Goal: Task Accomplishment & Management: Manage account settings

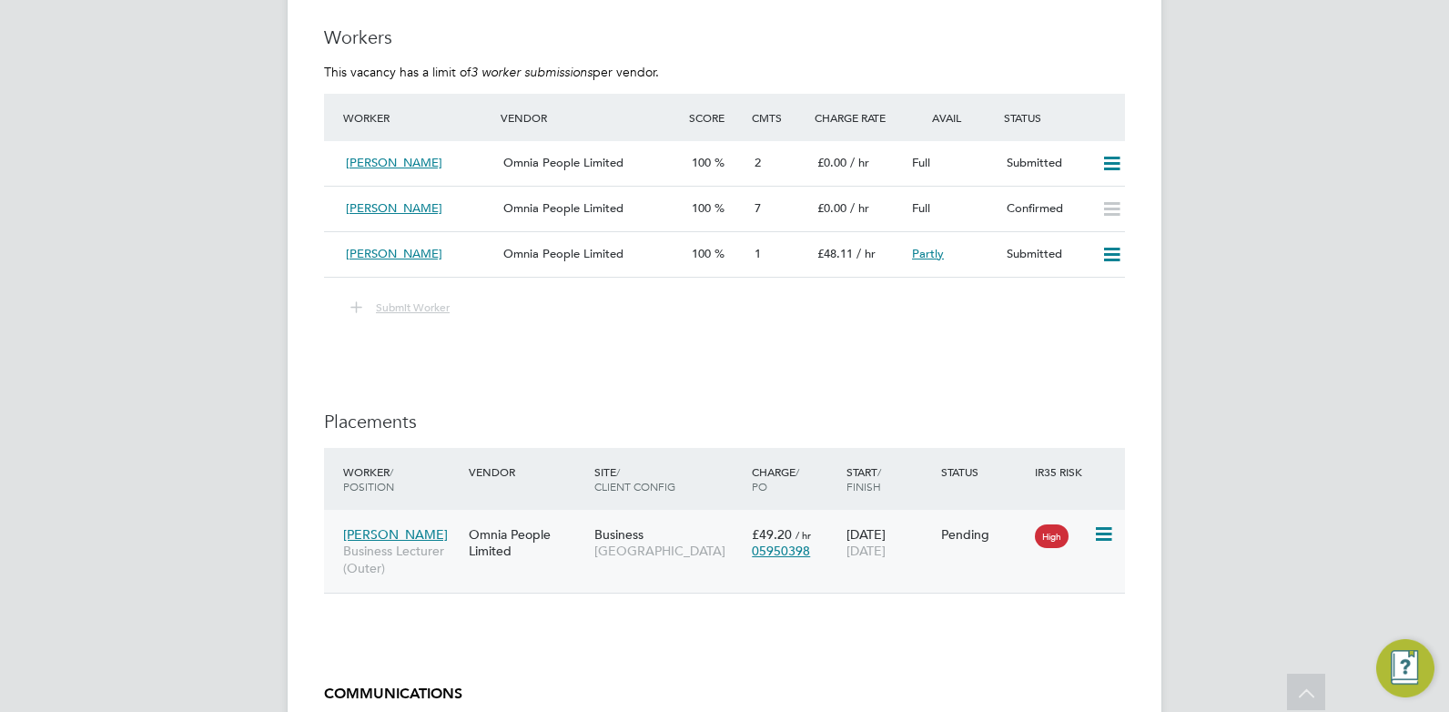
scroll to position [3116, 0]
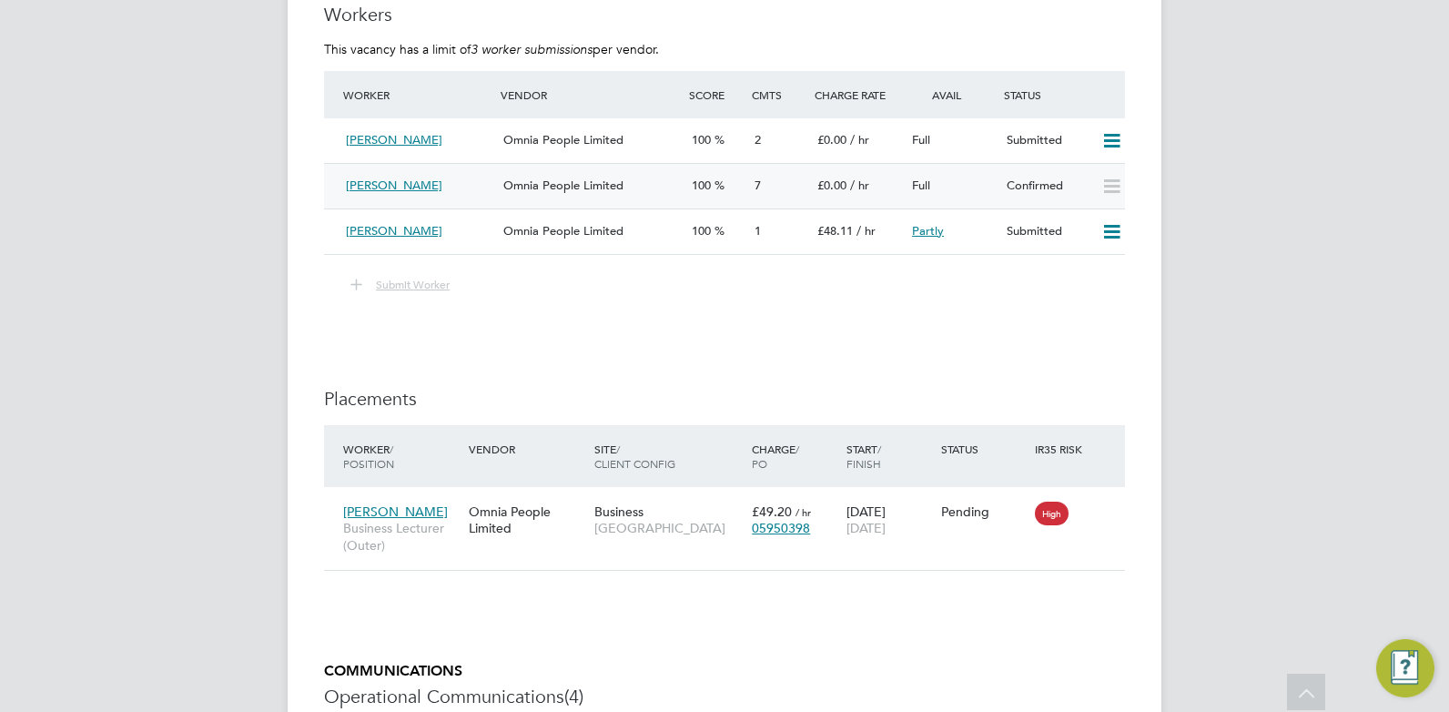
click at [456, 182] on div "[PERSON_NAME]" at bounding box center [417, 186] width 157 height 30
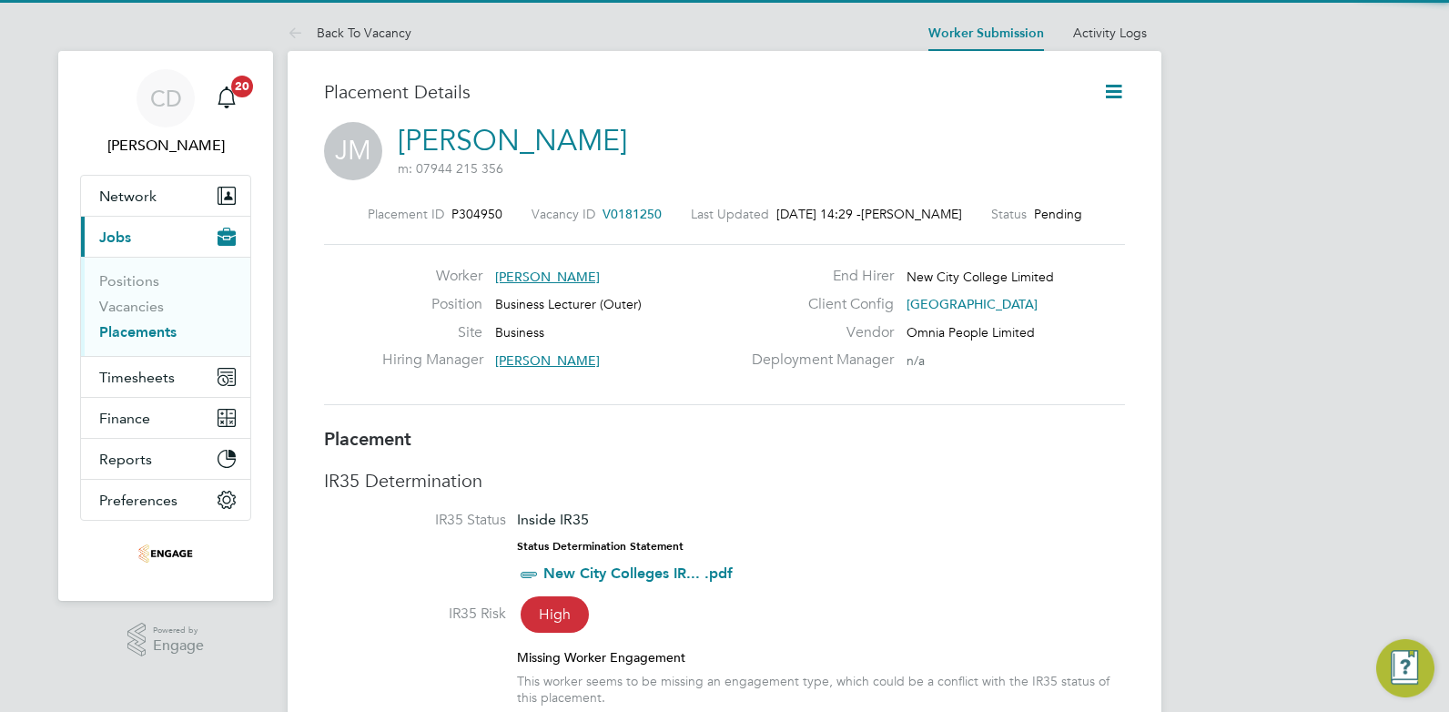
scroll to position [9, 9]
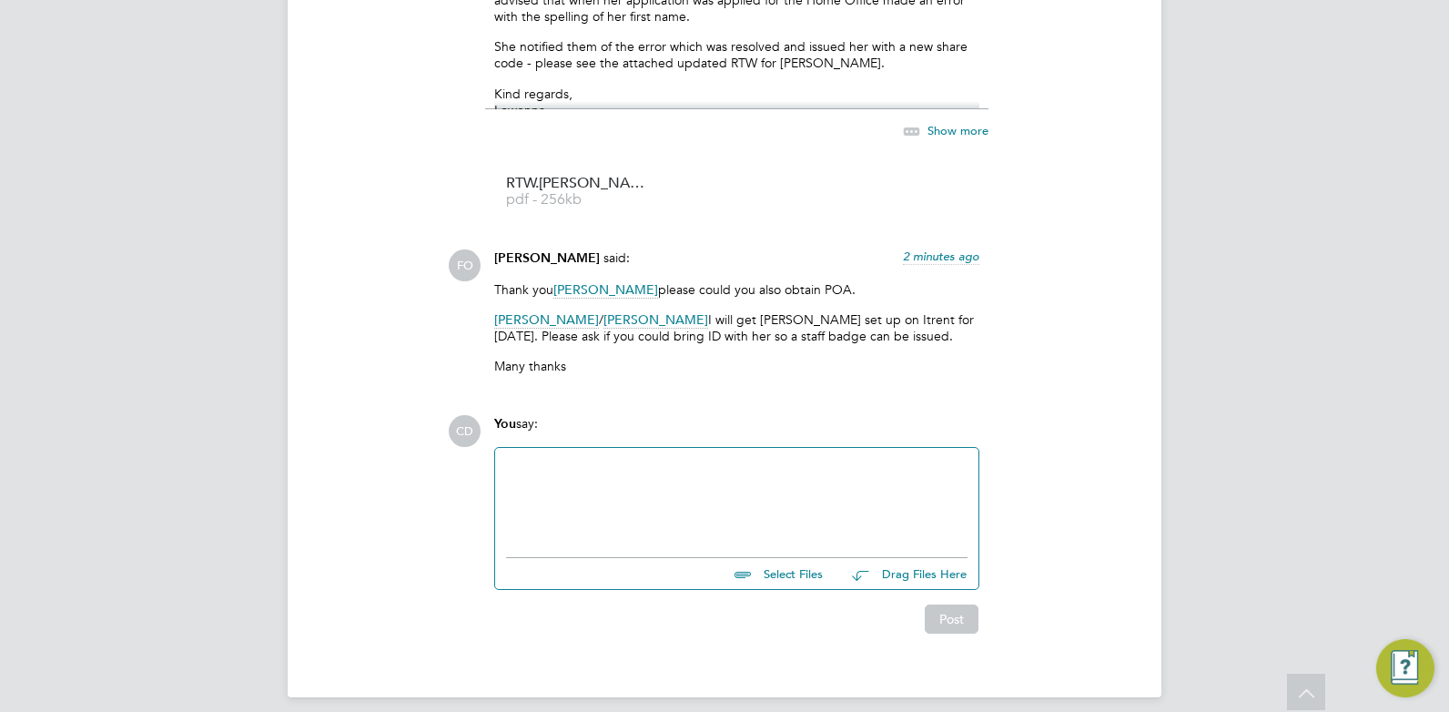
click at [661, 462] on div at bounding box center [736, 498] width 461 height 78
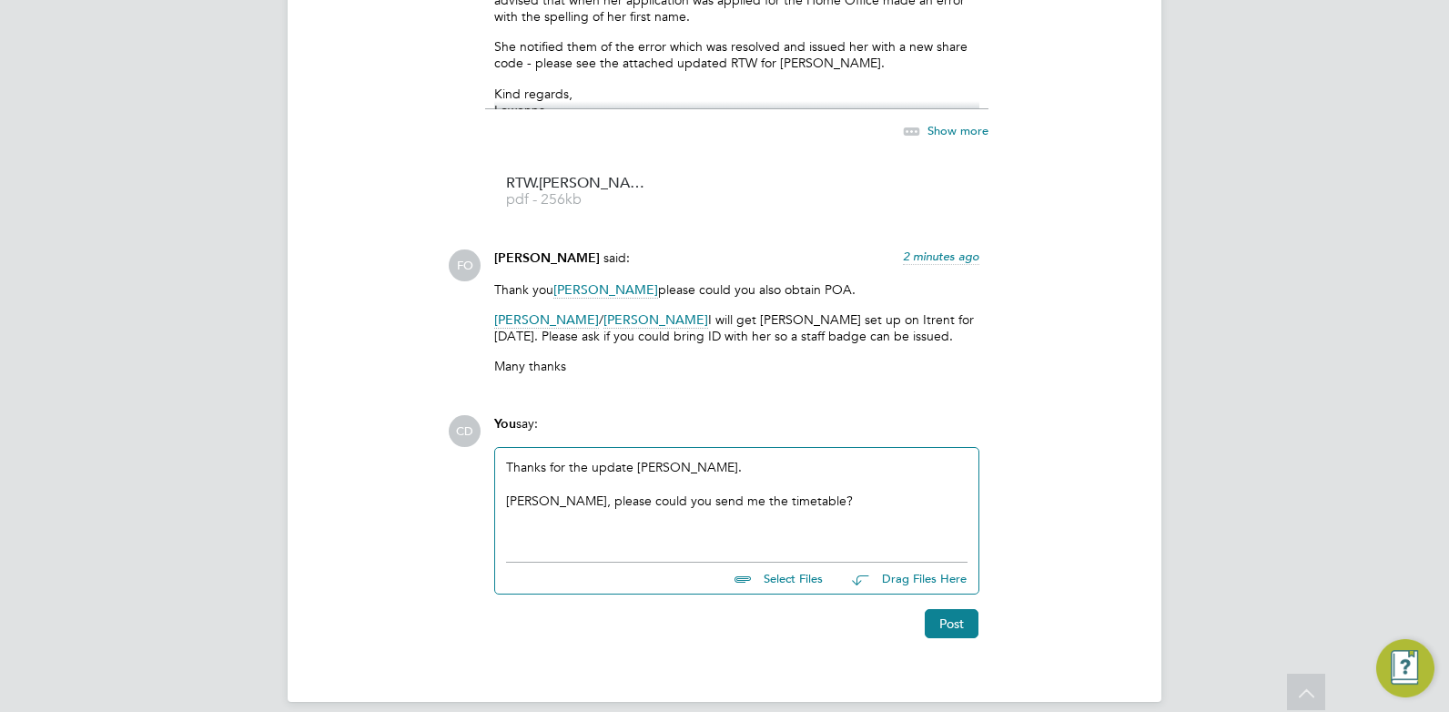
click at [722, 459] on div "Thanks for the update Francesca. Shabnam, please could you send me the timetabl…" at bounding box center [736, 500] width 461 height 83
click at [963, 609] on button "Post" at bounding box center [952, 623] width 54 height 29
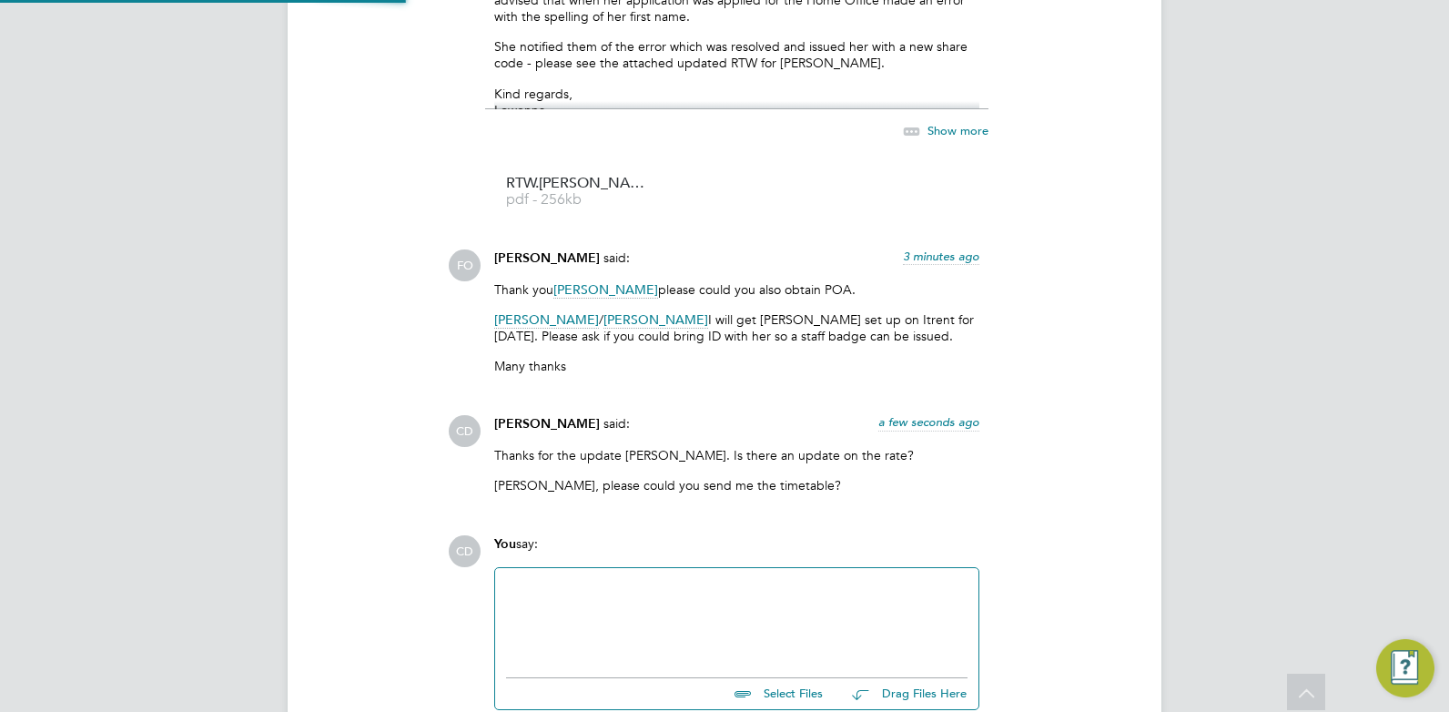
scroll to position [9534, 0]
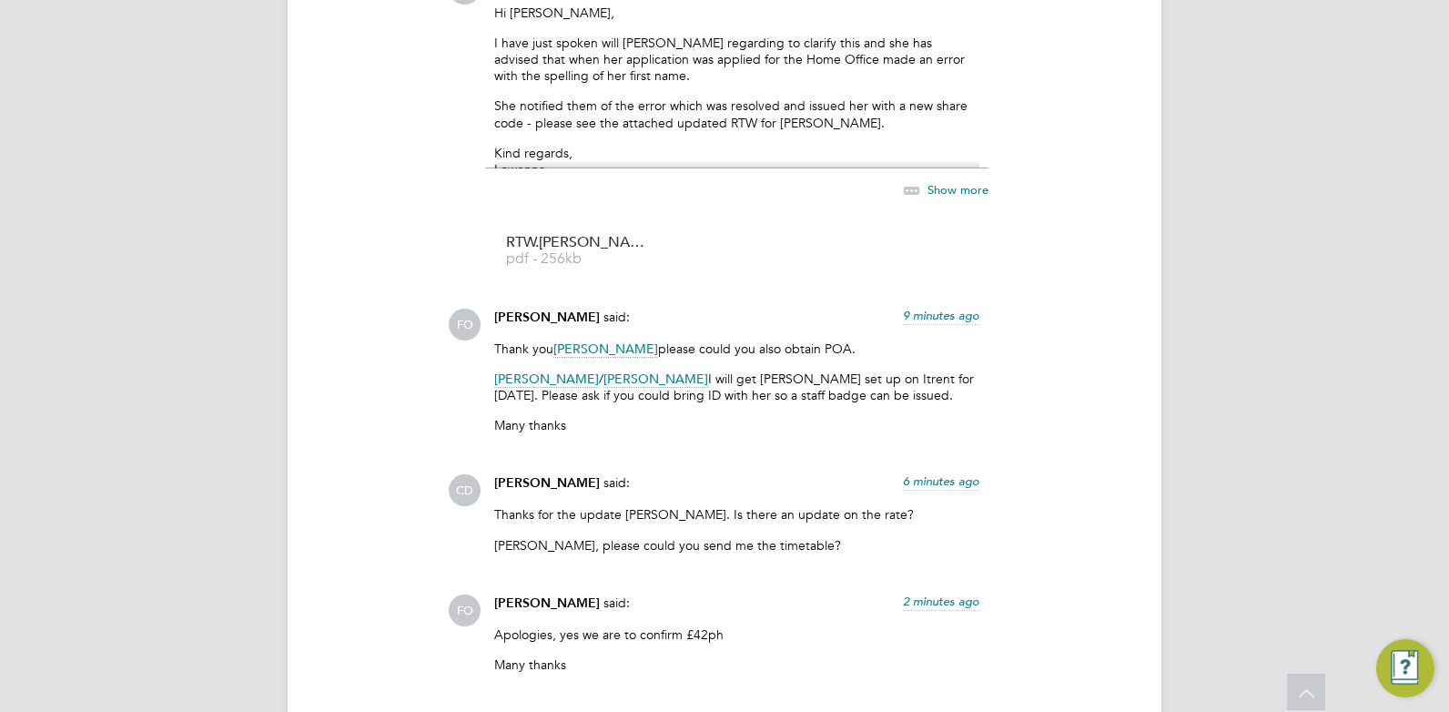
scroll to position [8693, 0]
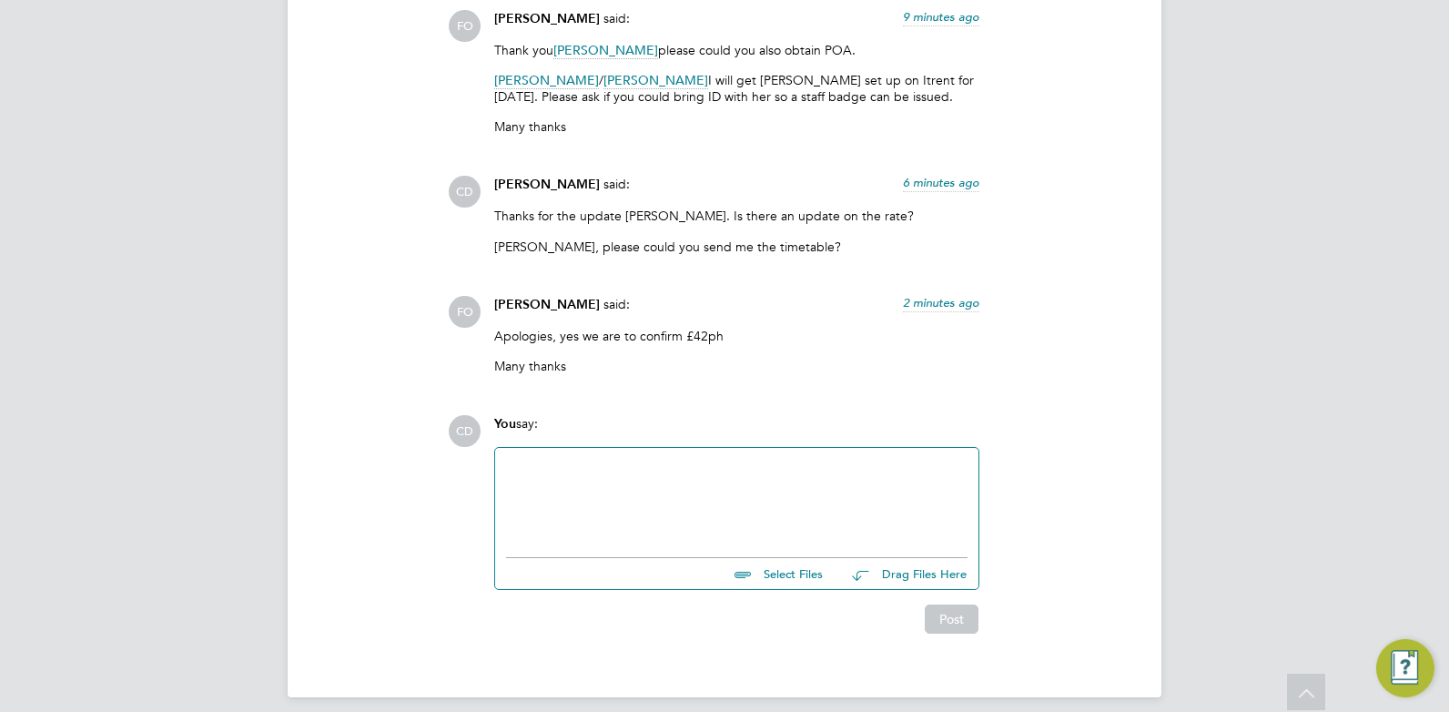
click at [654, 476] on div at bounding box center [736, 498] width 461 height 78
click at [950, 605] on button "Post" at bounding box center [952, 618] width 54 height 29
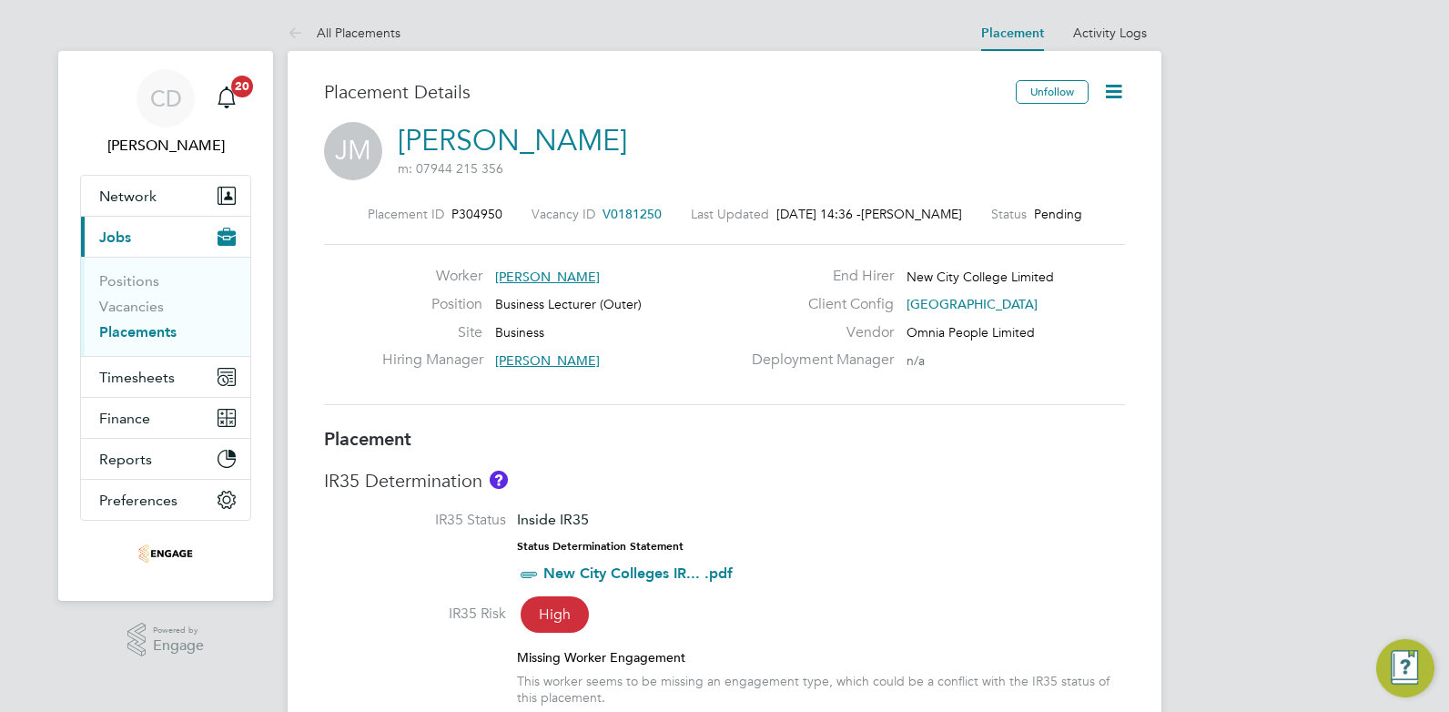
click at [1107, 90] on icon at bounding box center [1113, 91] width 23 height 23
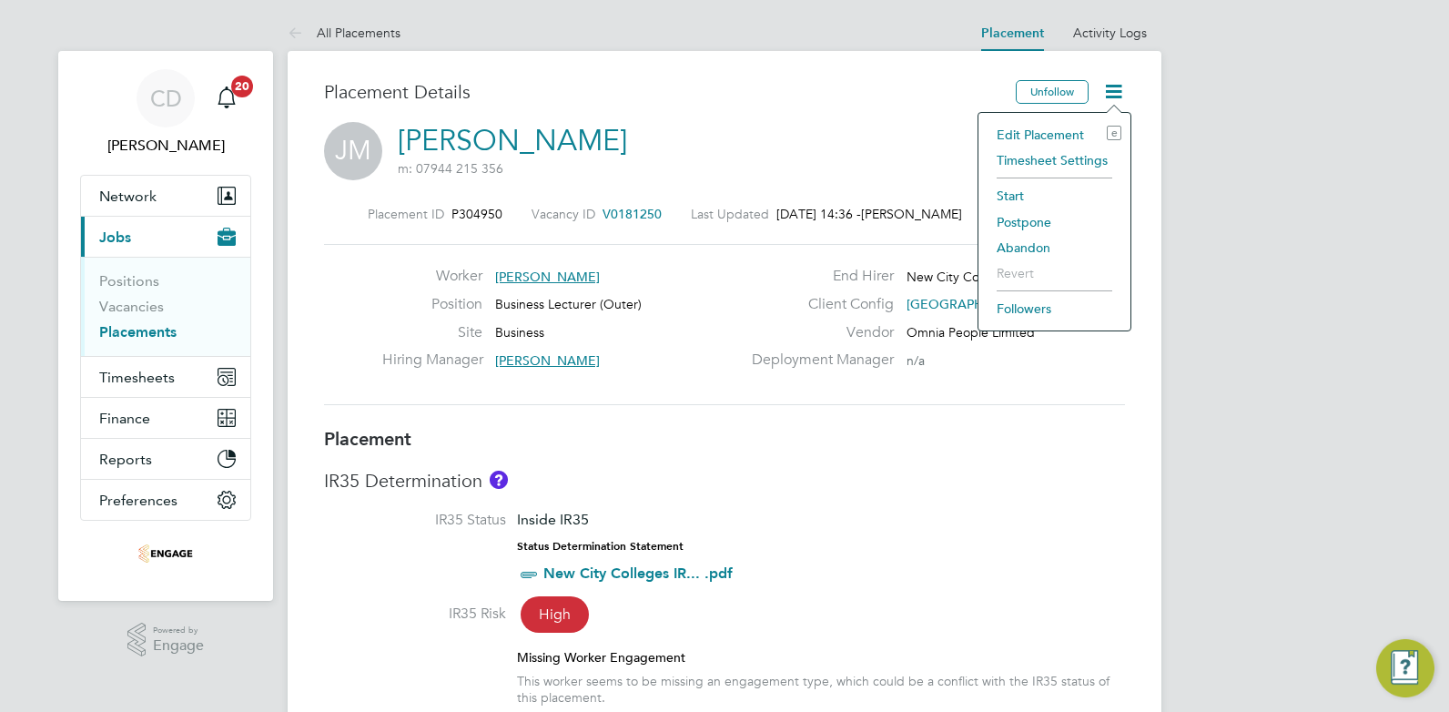
click at [1038, 134] on li "Edit Placement e" at bounding box center [1054, 134] width 134 height 25
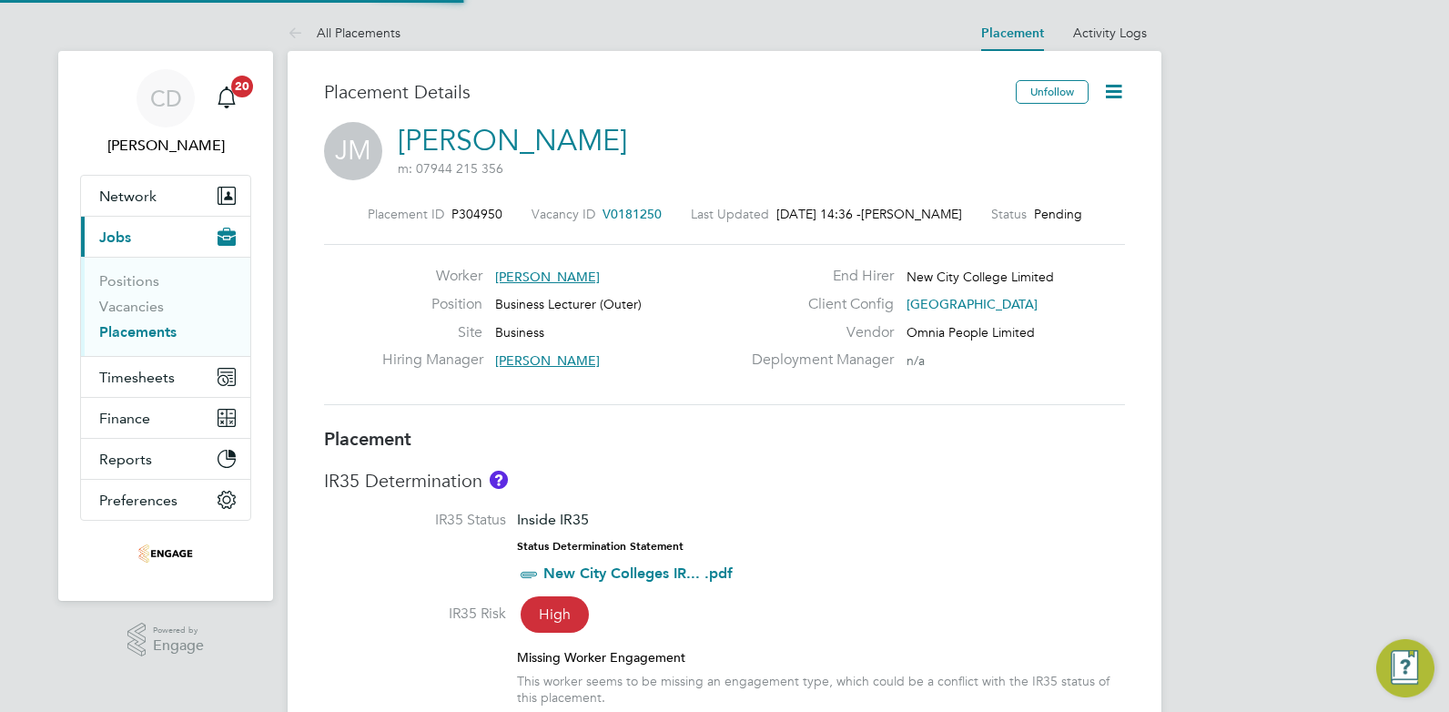
type input "[PERSON_NAME]"
type input "[PERSON_NAME] Chronicle"
type input "[DATE]"
type input "09:00"
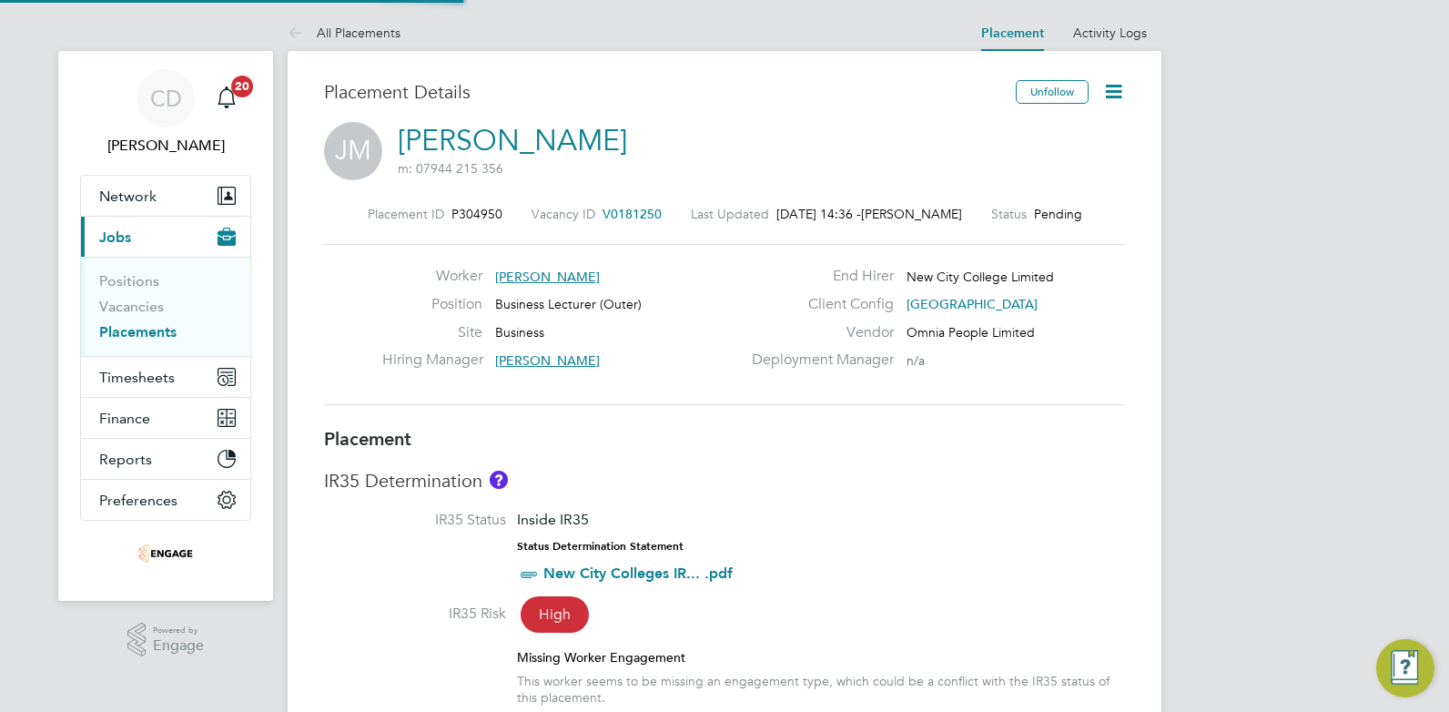
type input "17:00"
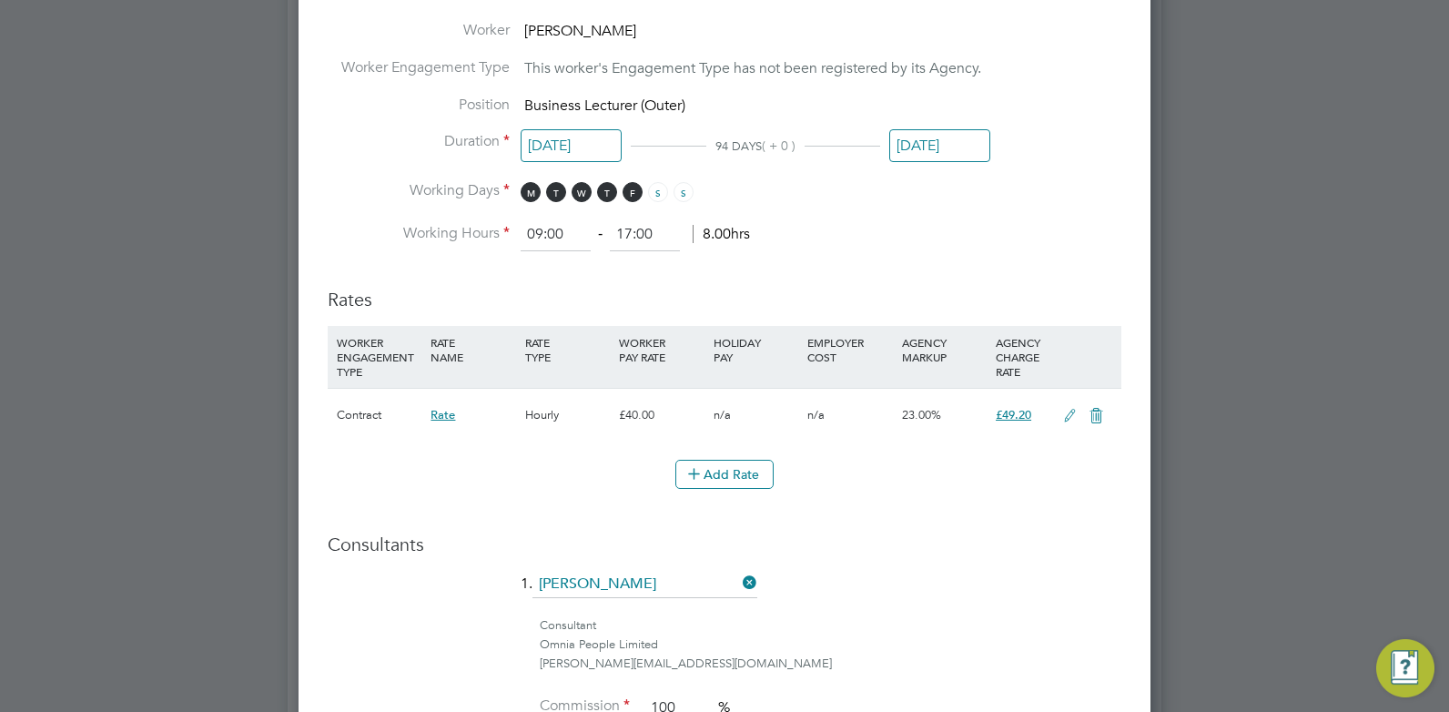
click at [1067, 416] on icon at bounding box center [1069, 416] width 23 height 15
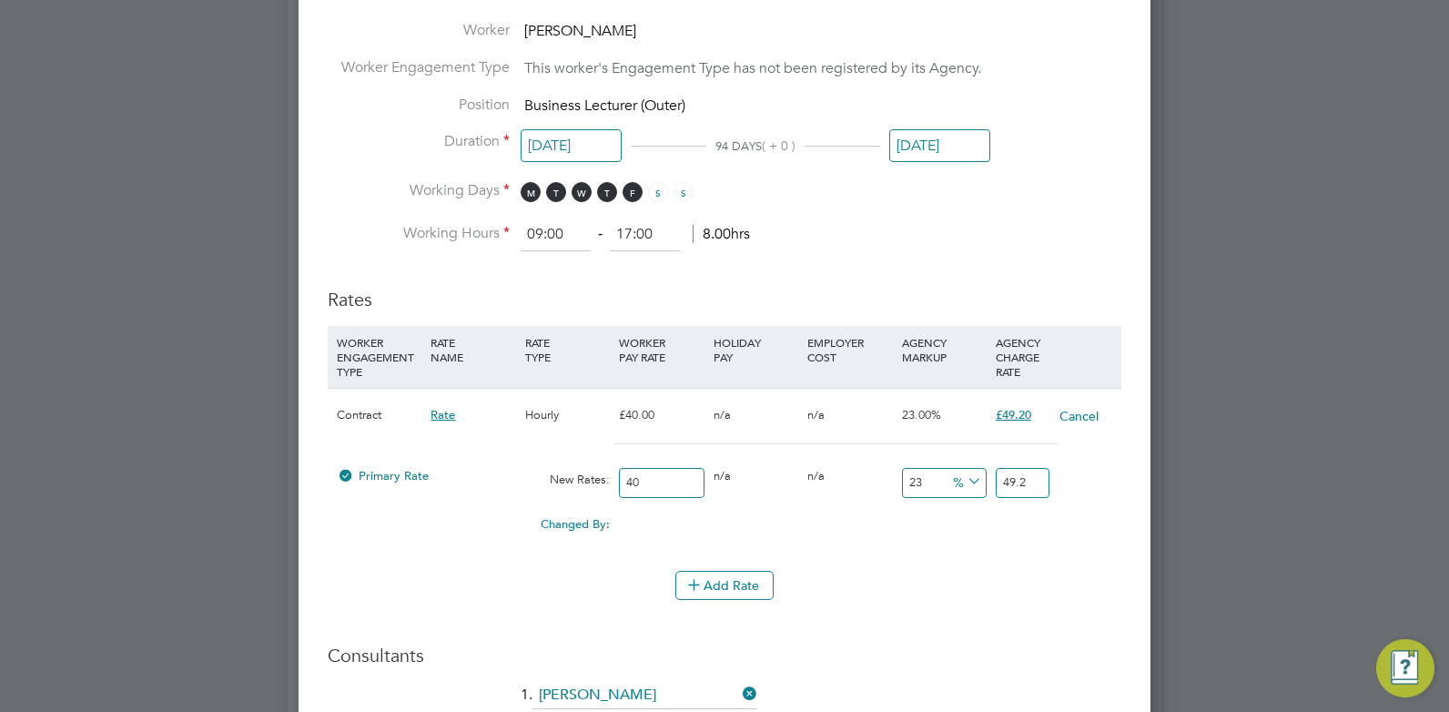
click at [637, 480] on input "40" at bounding box center [661, 483] width 85 height 30
type input "4"
type input "4.92"
type input "42"
type input "51.66"
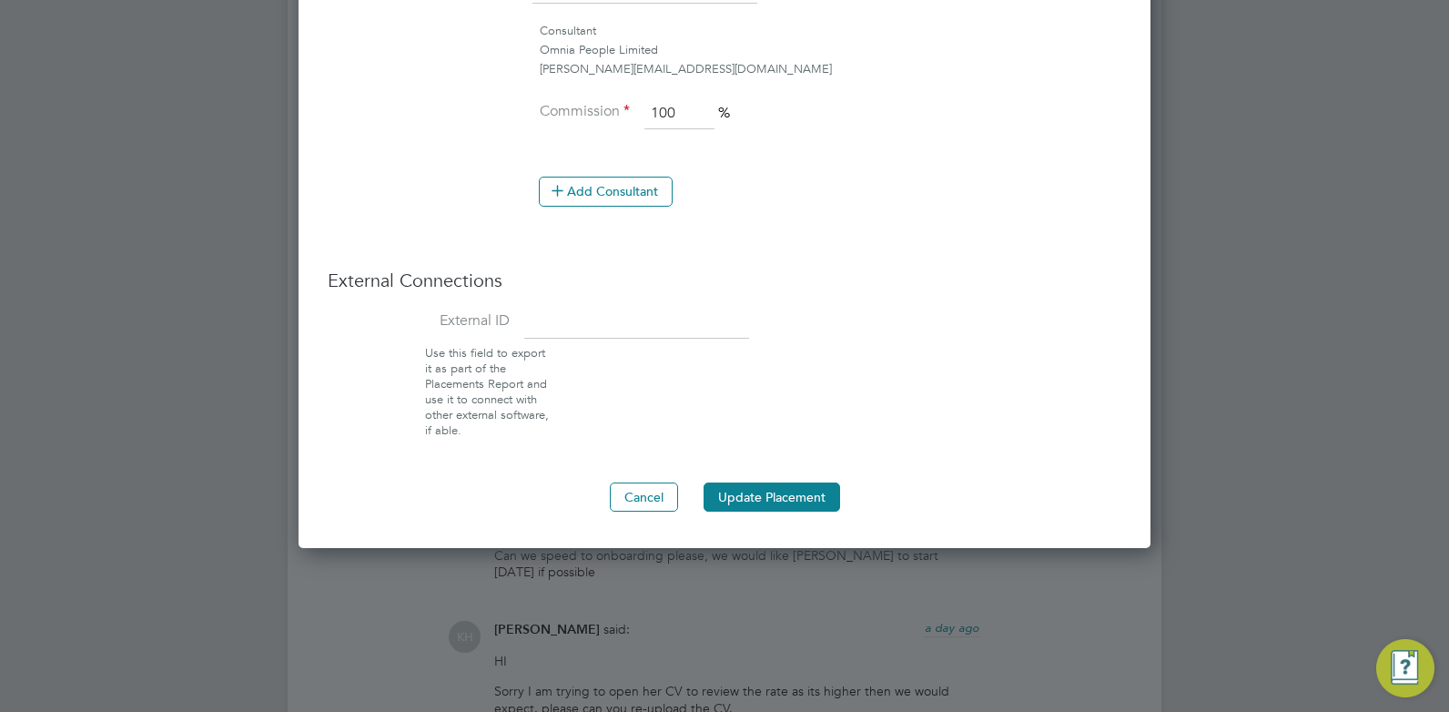
scroll to position [1865, 0]
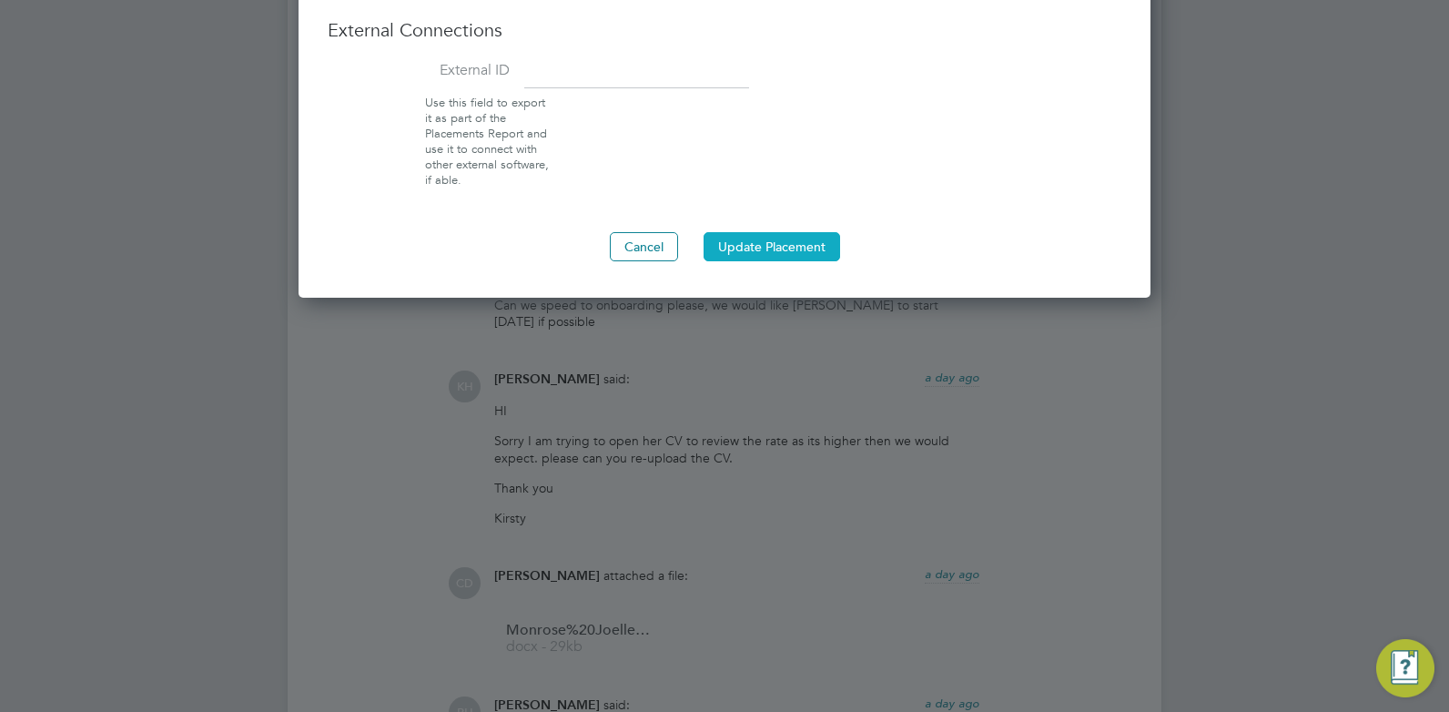
type input "42"
click at [739, 232] on button "Update Placement" at bounding box center [771, 246] width 136 height 29
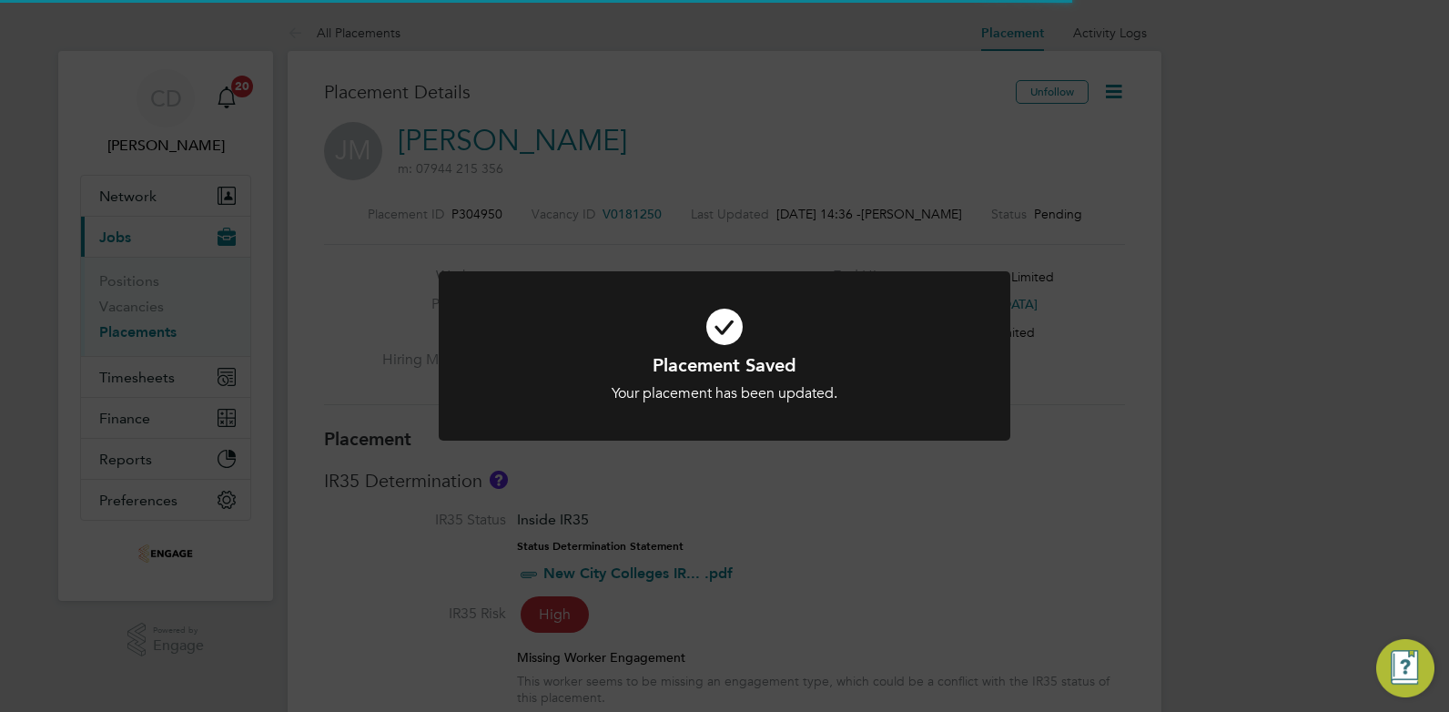
scroll to position [54, 127]
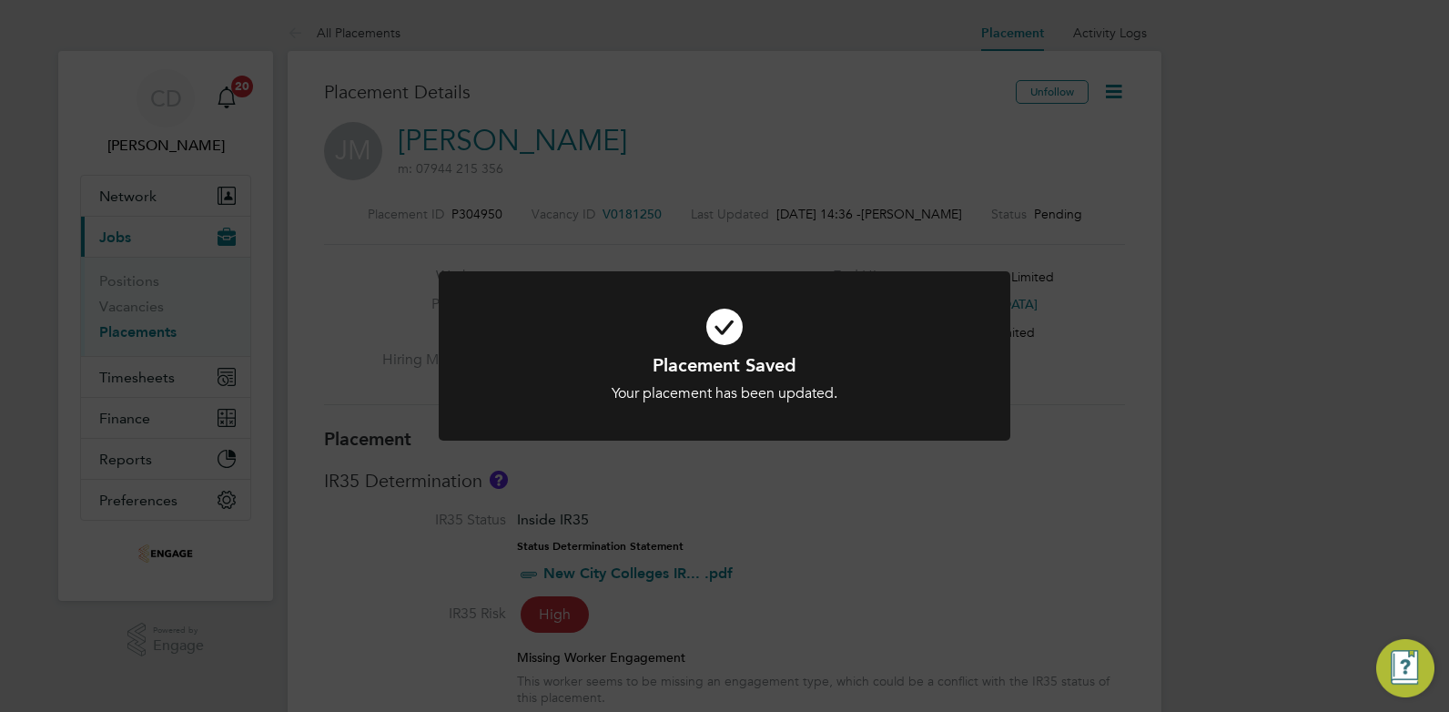
click at [989, 511] on div "Placement Saved Your placement has been updated. Cancel Okay" at bounding box center [724, 356] width 1449 height 712
